Goal: Find specific page/section: Find specific page/section

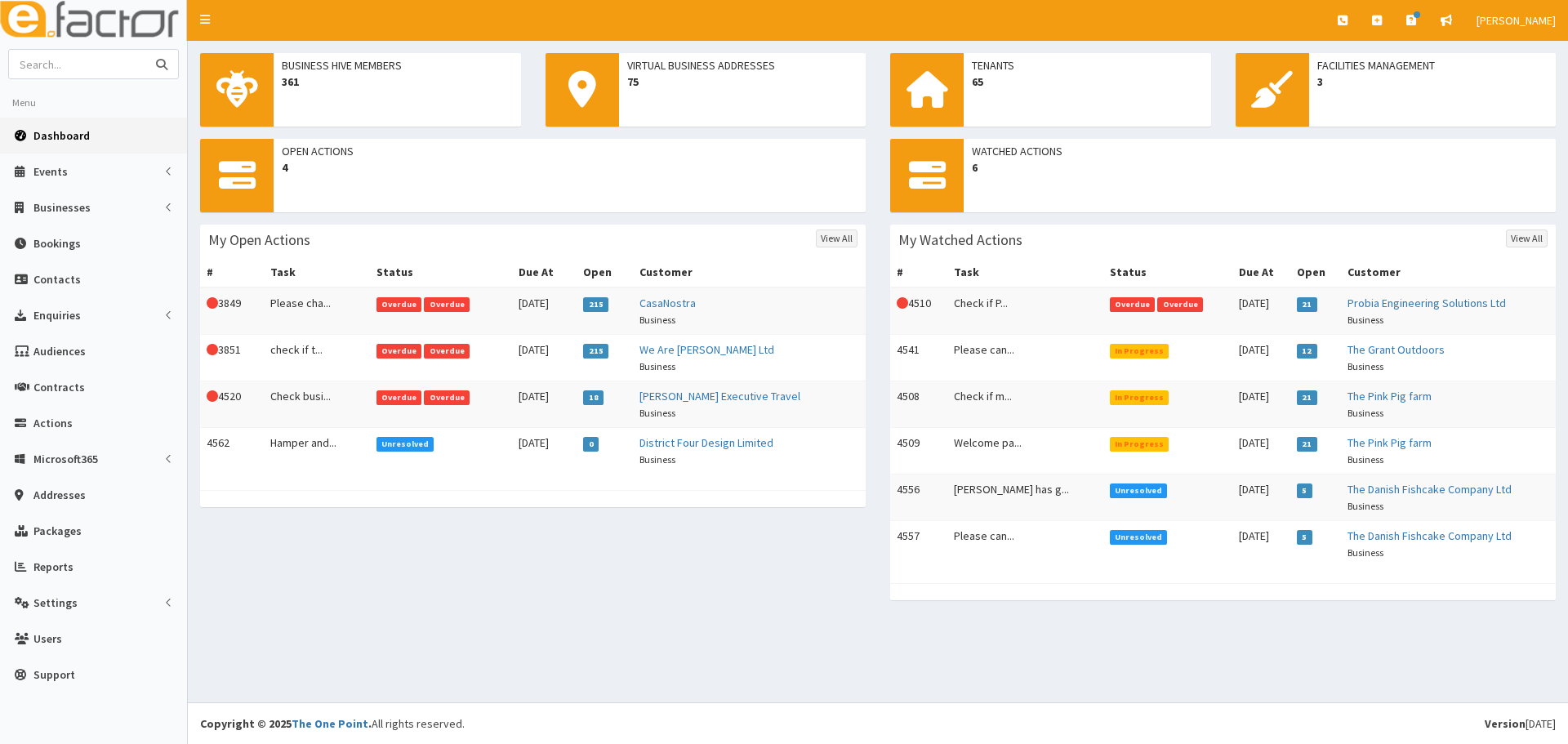
click at [96, 61] on input "text" at bounding box center [77, 64] width 137 height 29
type input "jon cio"
click at [145, 50] on button "submit" at bounding box center [161, 64] width 33 height 29
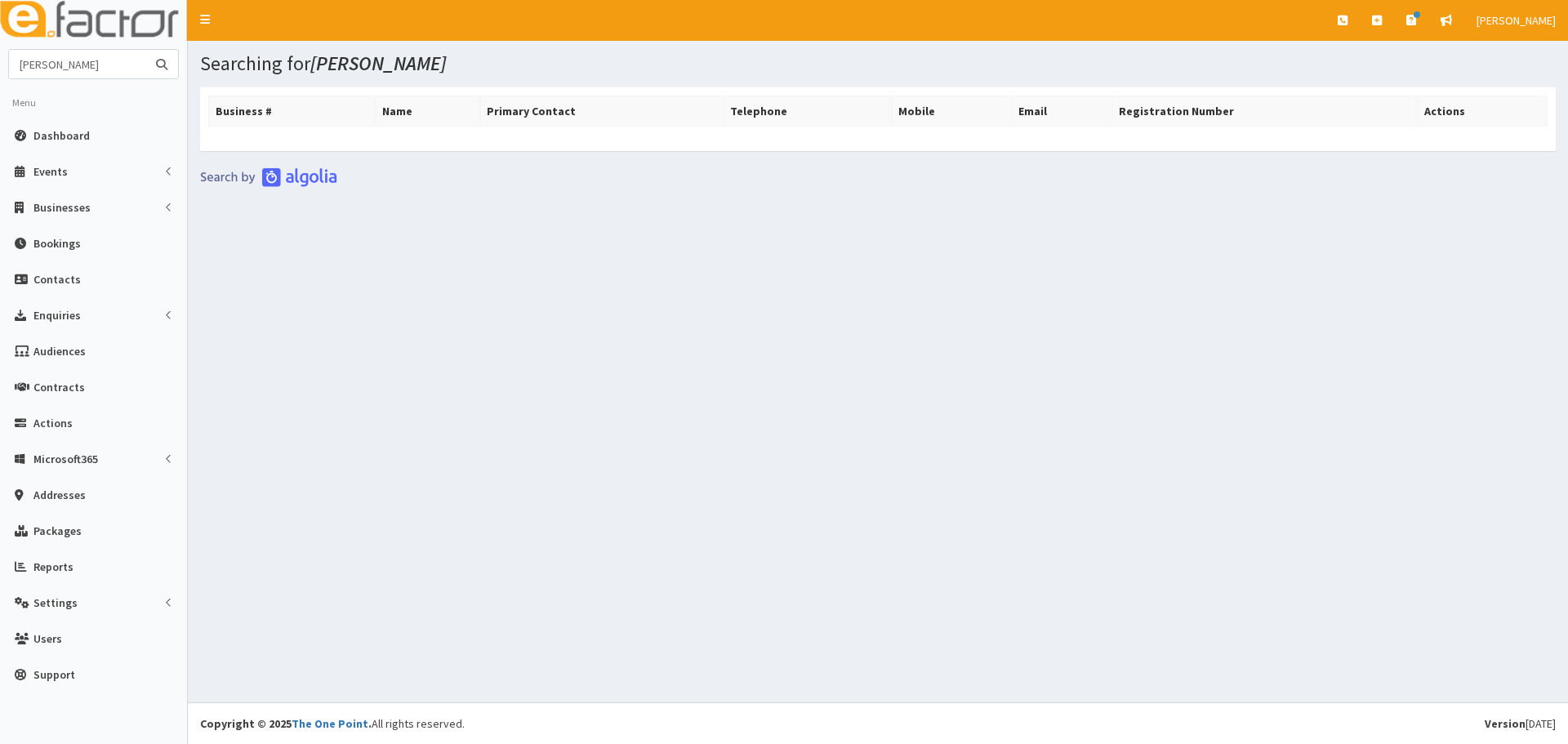
drag, startPoint x: 113, startPoint y: 69, endPoint x: 41, endPoint y: 67, distance: 72.0
click at [41, 67] on input "[PERSON_NAME]" at bounding box center [77, 64] width 137 height 29
type input "[PERSON_NAME]"
click at [145, 50] on button "submit" at bounding box center [161, 64] width 33 height 29
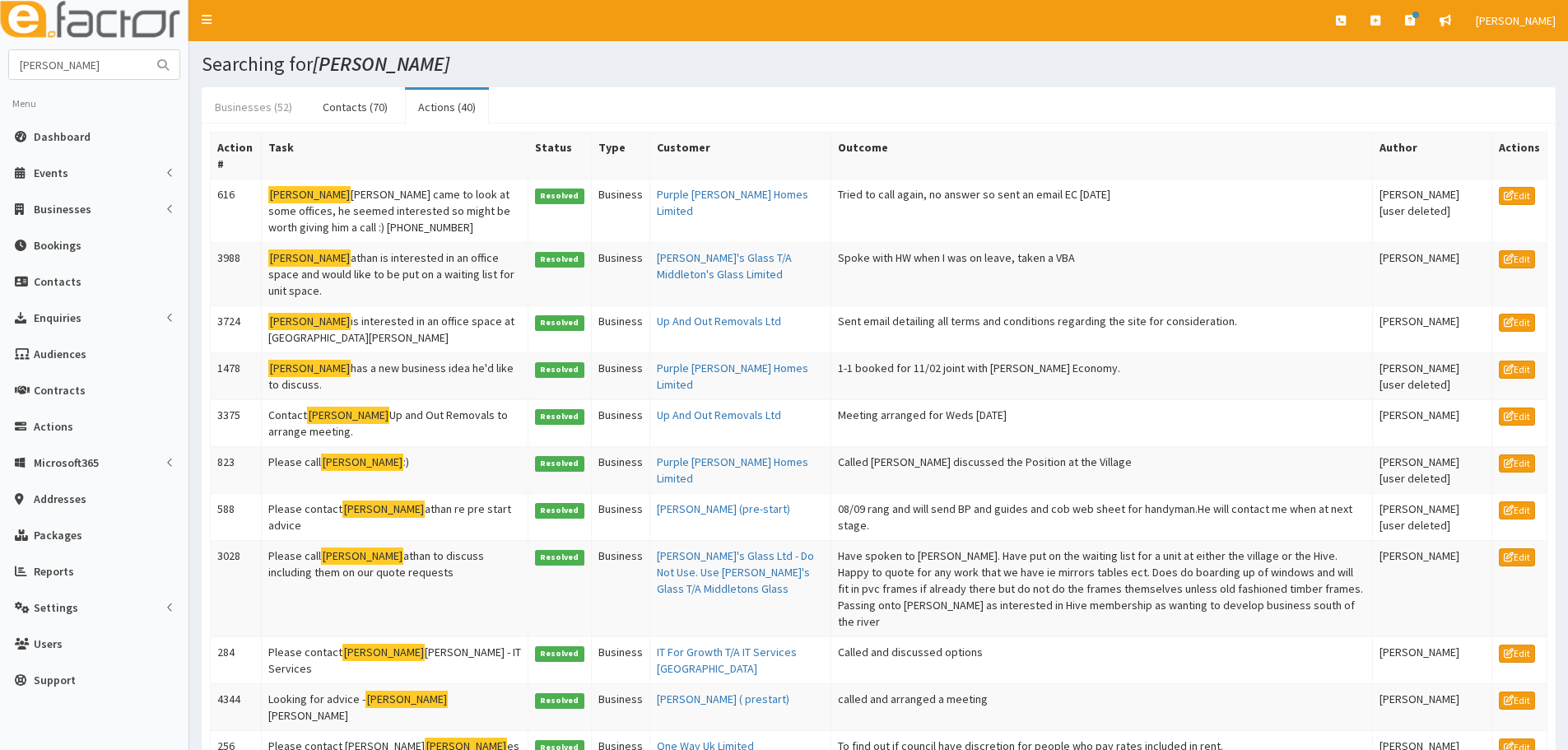
click at [264, 105] on link "Businesses (52)" at bounding box center [254, 107] width 104 height 35
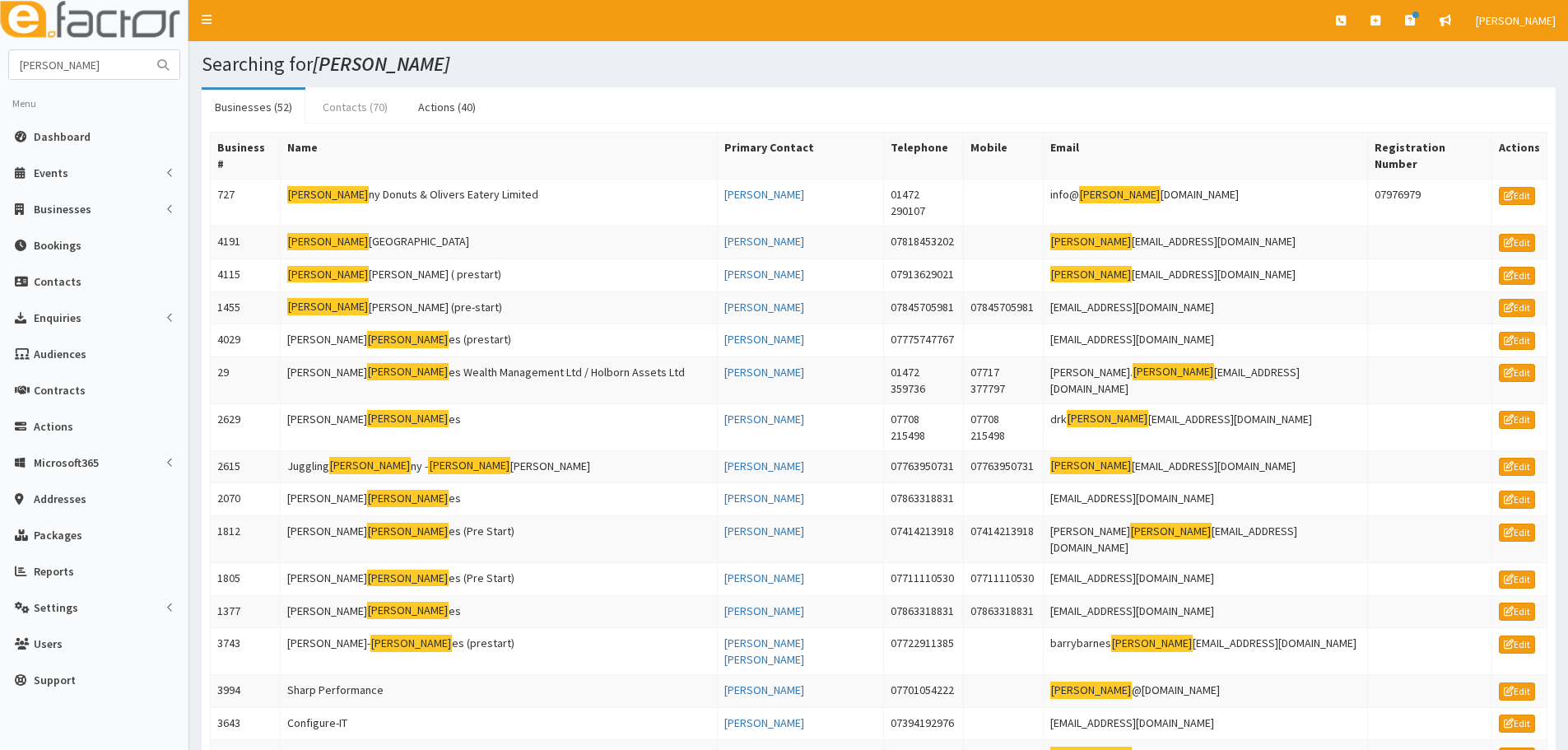
click at [340, 100] on link "Contacts (70)" at bounding box center [355, 107] width 92 height 35
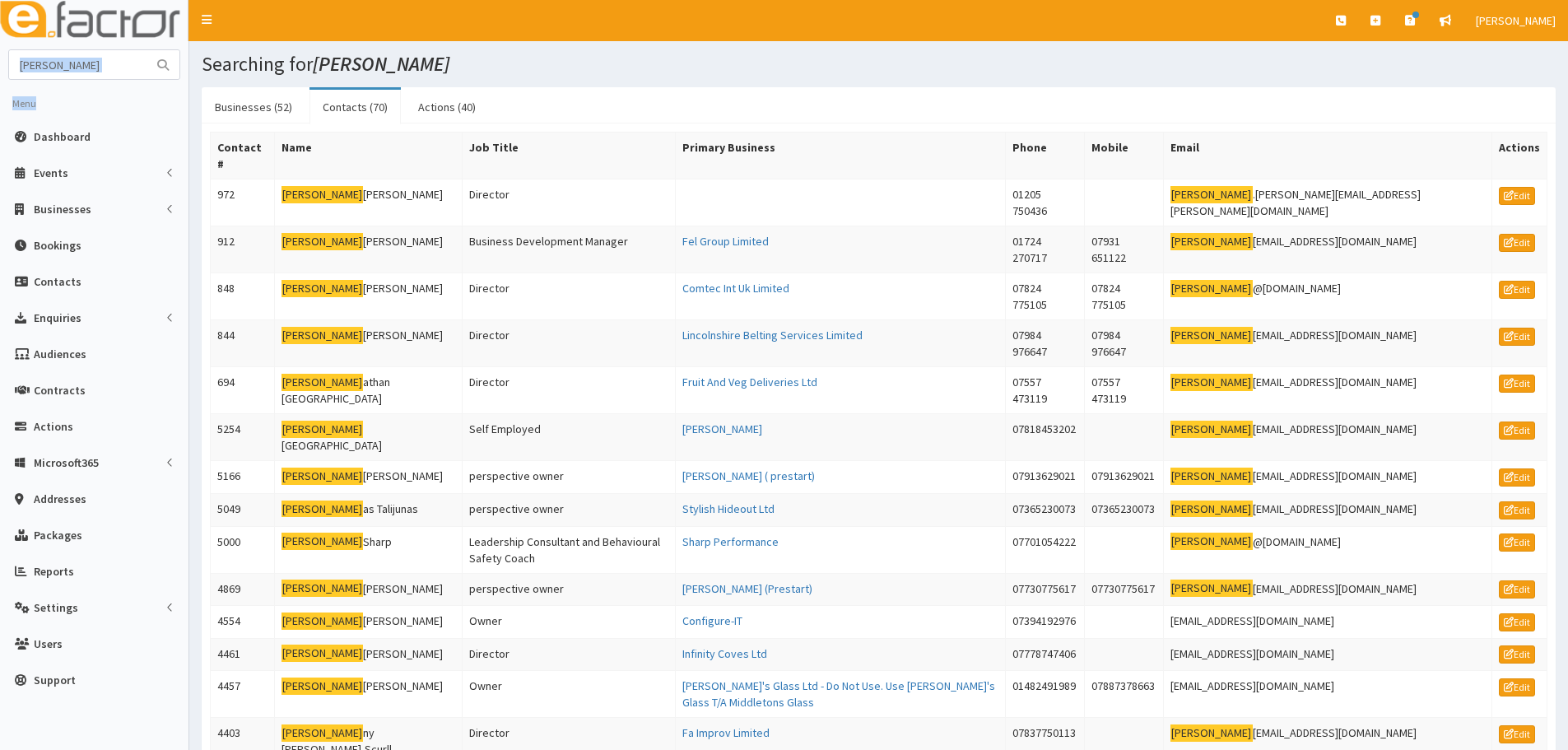
drag, startPoint x: 73, startPoint y: 81, endPoint x: 61, endPoint y: 78, distance: 12.4
click at [62, 78] on section "jon Menu Dashboard Events Events Campaigns Apps" at bounding box center [94, 377] width 188 height 657
drag, startPoint x: -9, startPoint y: 66, endPoint x: -40, endPoint y: 64, distance: 31.1
type input "[PERSON_NAME]"
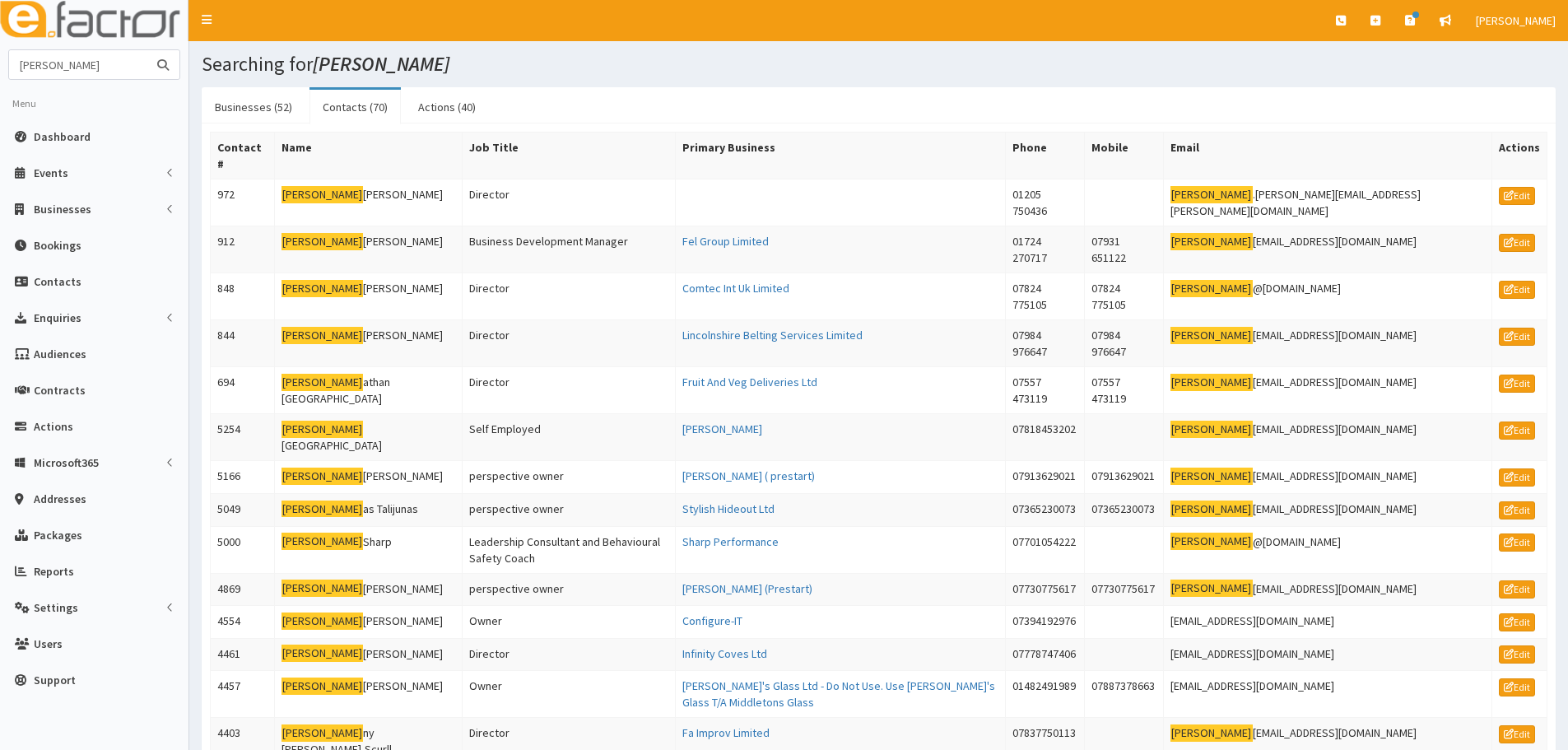
click at [146, 50] on button "submit" at bounding box center [163, 64] width 33 height 29
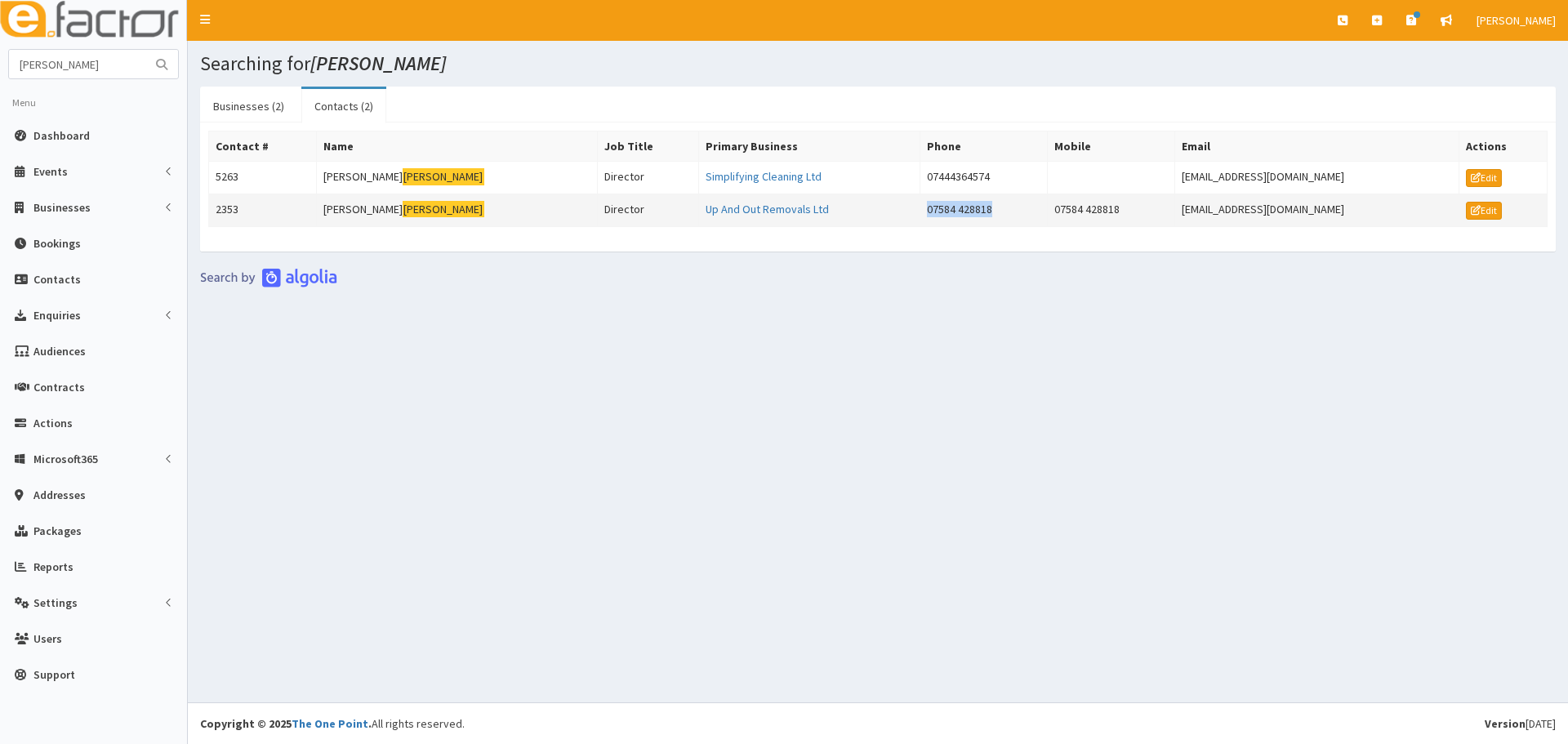
drag, startPoint x: 932, startPoint y: 206, endPoint x: 803, endPoint y: 206, distance: 129.0
click at [803, 206] on tr "2353 Jonathan Cioni Director Up And Out Removals Ltd 07584 428818 07584 428818 …" at bounding box center [878, 210] width 1338 height 33
drag, startPoint x: 69, startPoint y: 66, endPoint x: -43, endPoint y: 88, distance: 114.1
click at [0, 88] on html "E Toggle navigation Quick Create Create Business Create Booking" at bounding box center [784, 372] width 1568 height 744
type input "[PERSON_NAME]"
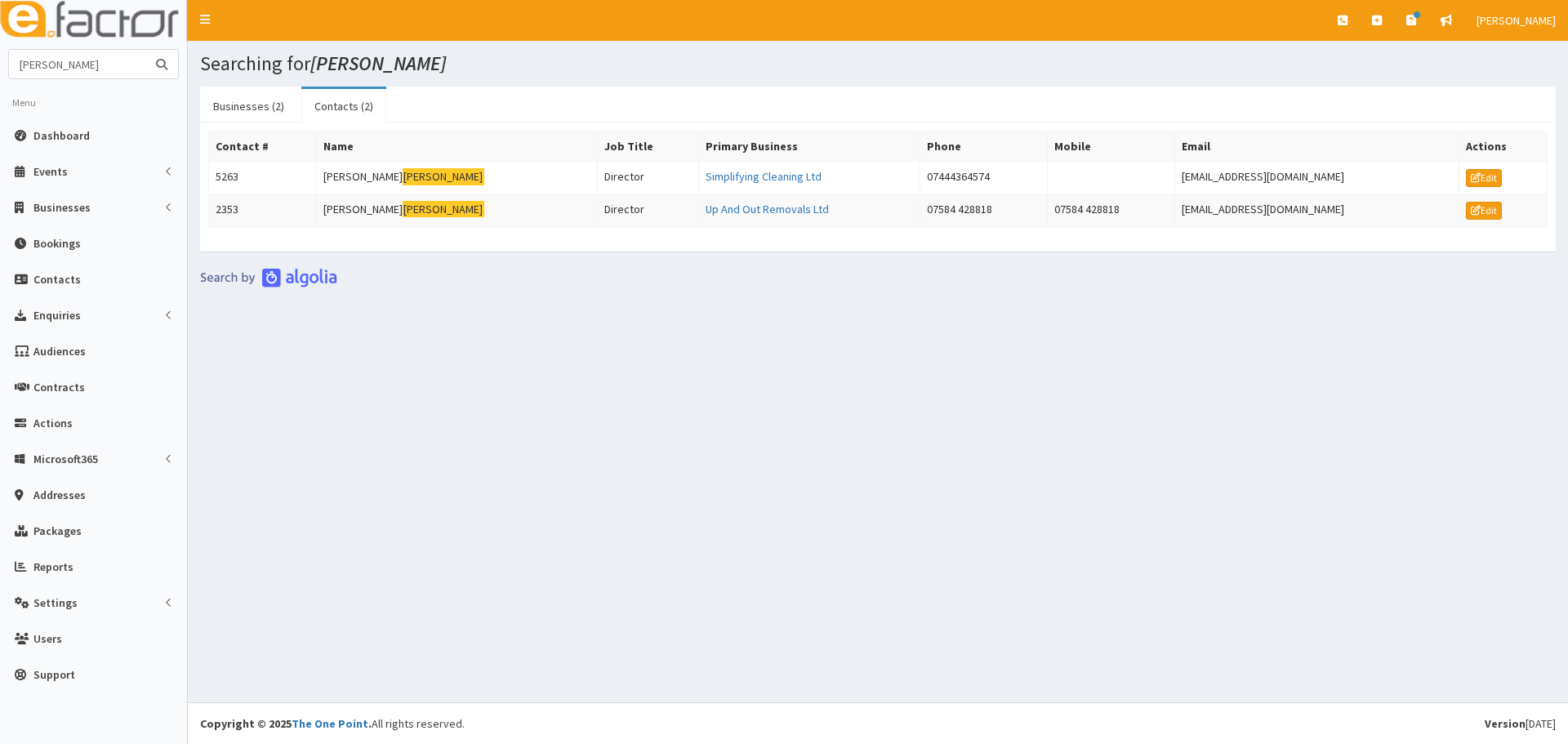
click at [145, 50] on button "submit" at bounding box center [161, 64] width 33 height 29
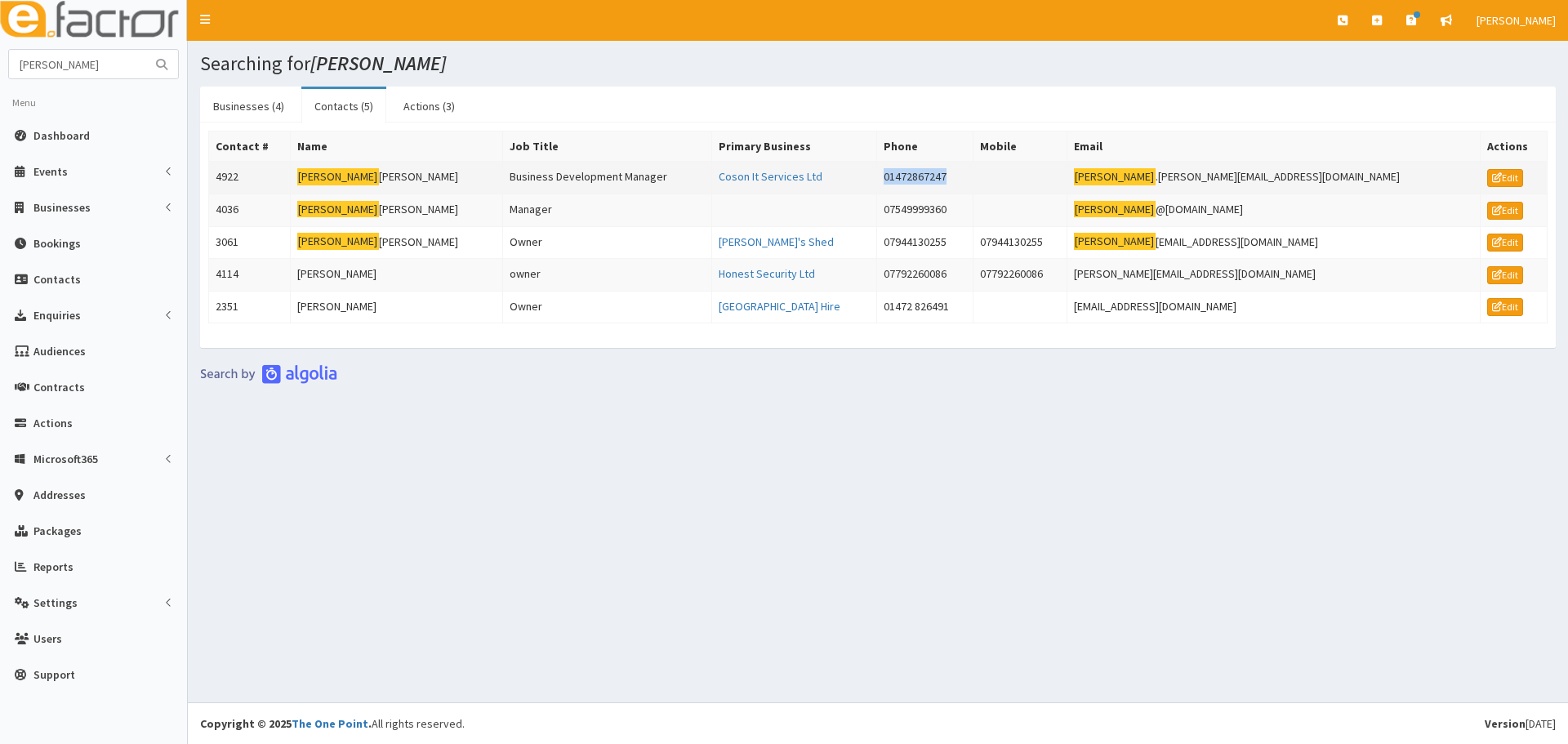
drag, startPoint x: 954, startPoint y: 175, endPoint x: 863, endPoint y: 180, distance: 91.1
click at [863, 180] on tr "4922 [PERSON_NAME] Business Development Manager Coson It Services Ltd 014728672…" at bounding box center [878, 178] width 1338 height 33
